Goal: Information Seeking & Learning: Find contact information

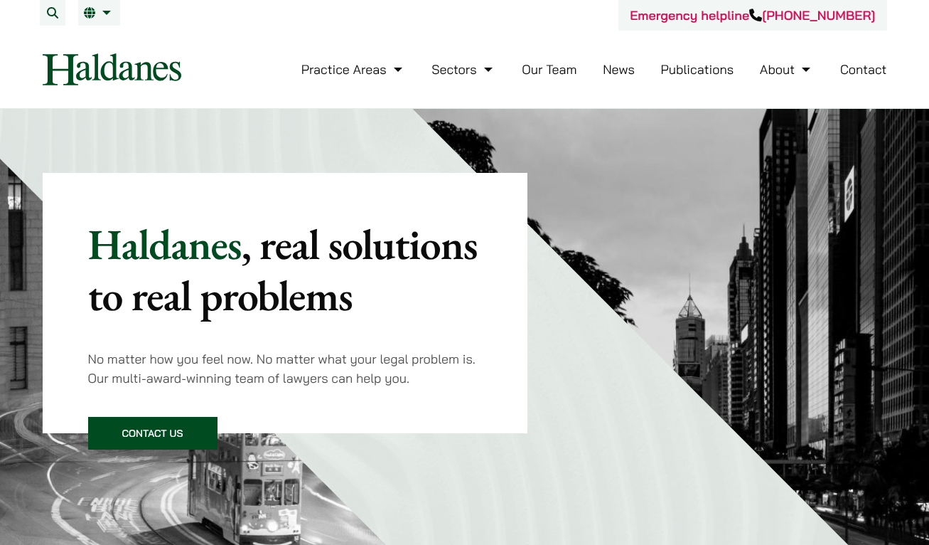
click at [546, 74] on link "Our Team" at bounding box center [549, 69] width 55 height 16
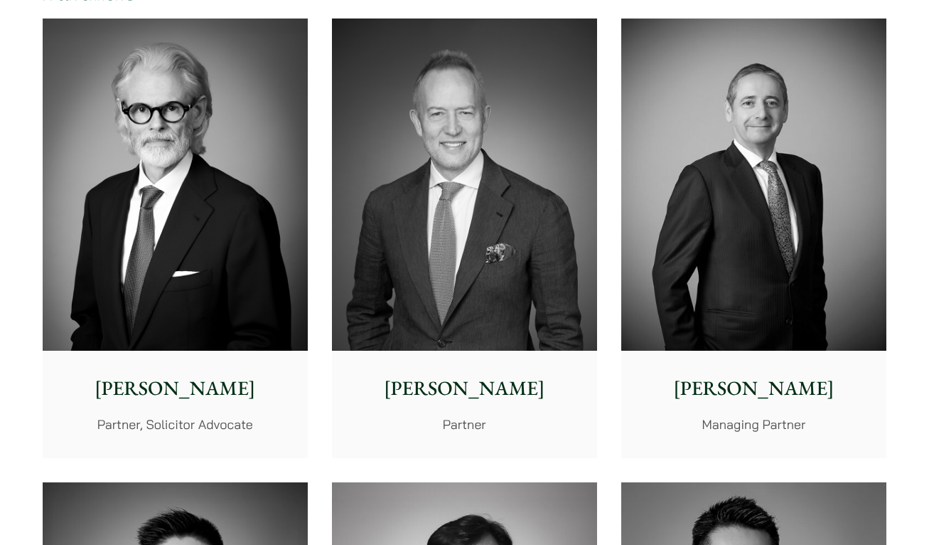
scroll to position [385, 0]
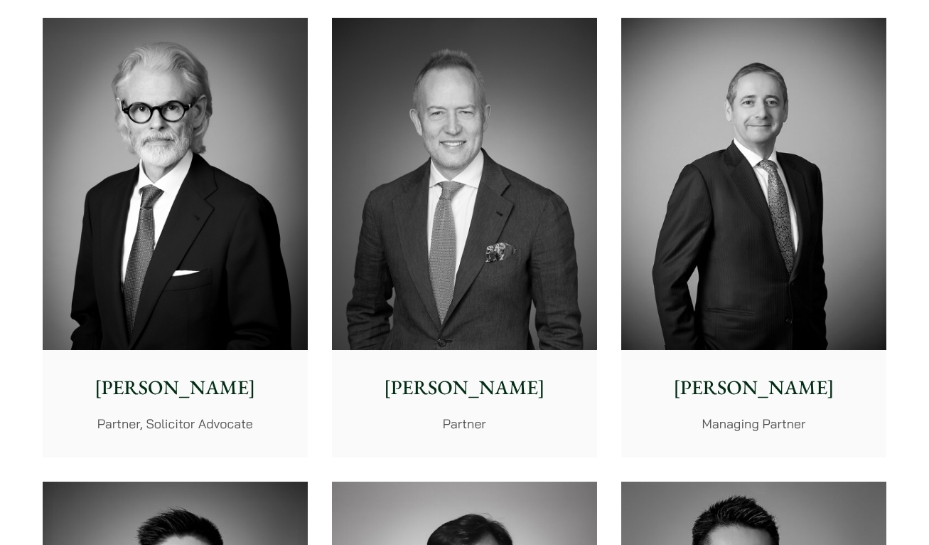
click at [180, 373] on p "[PERSON_NAME]" at bounding box center [175, 388] width 242 height 30
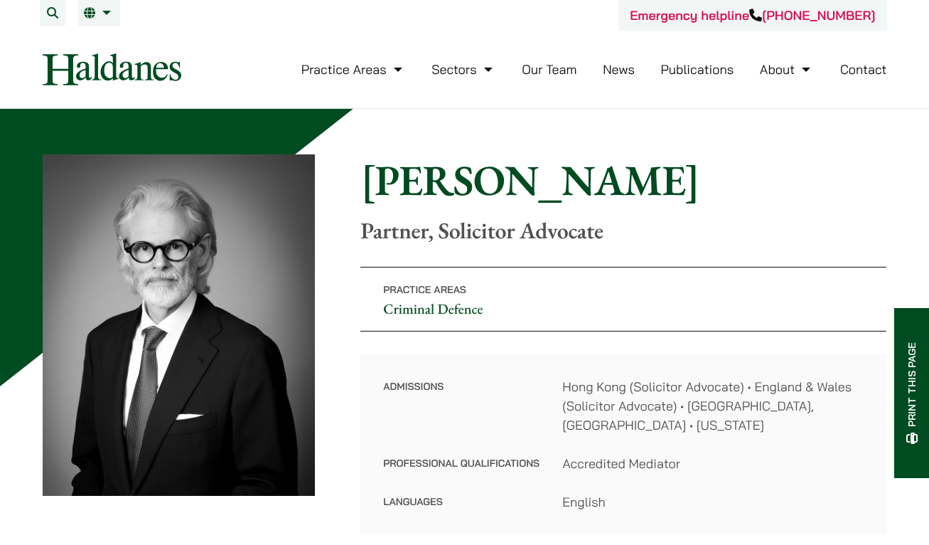
drag, startPoint x: 370, startPoint y: 197, endPoint x: 656, endPoint y: 193, distance: 285.2
click at [656, 193] on h1 "[PERSON_NAME]" at bounding box center [623, 179] width 526 height 51
copy h1 "[PERSON_NAME]"
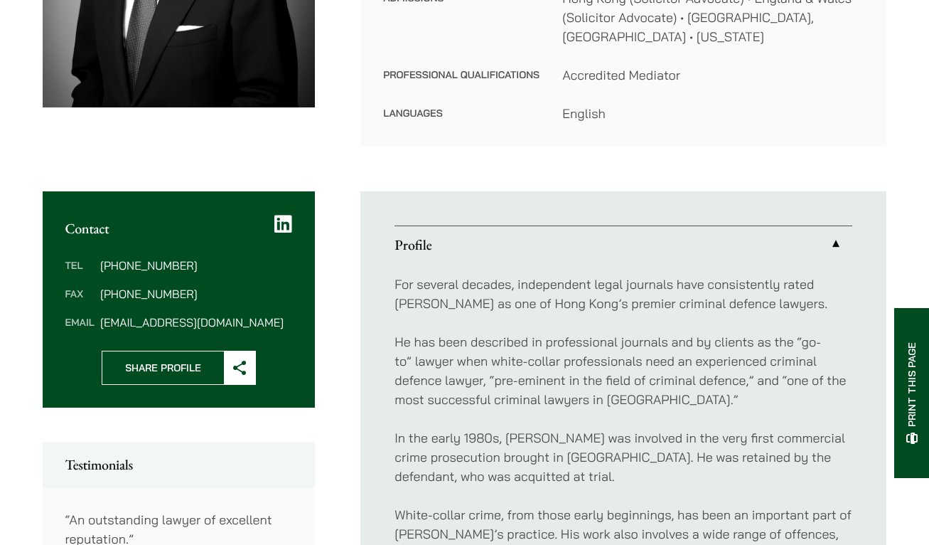
scroll to position [242, 0]
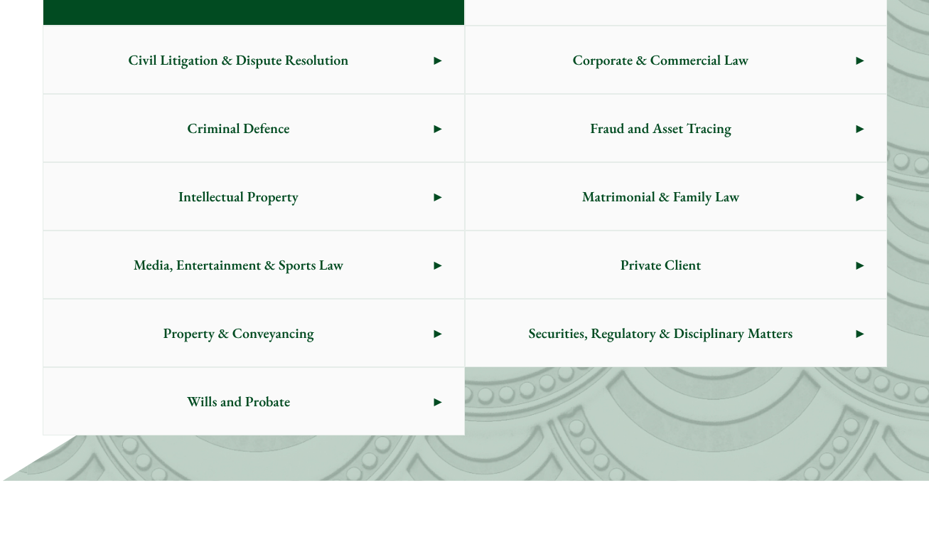
scroll to position [783, 0]
